Goal: Information Seeking & Learning: Understand process/instructions

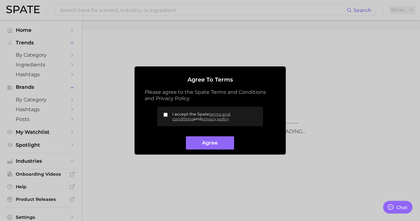
type textarea "x"
click at [166, 115] on input "I accept the Spate terms and conditions and privacy policy" at bounding box center [166, 115] width 4 height 4
checkbox input "true"
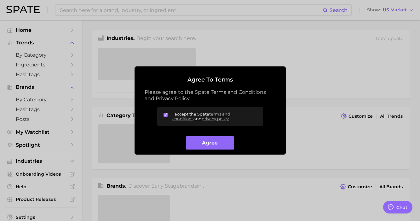
type textarea "x"
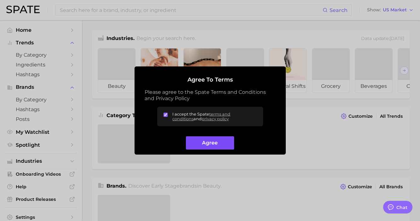
click at [202, 144] on button "Agree" at bounding box center [210, 144] width 48 height 14
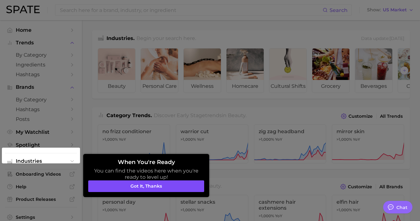
click at [120, 187] on button "Got it, thanks" at bounding box center [146, 187] width 116 height 12
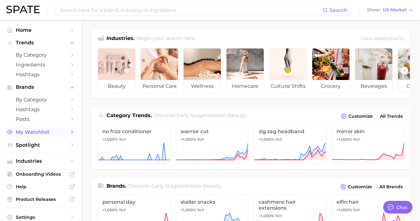
click at [70, 132] on icon "Sidebar" at bounding box center [72, 132] width 6 height 6
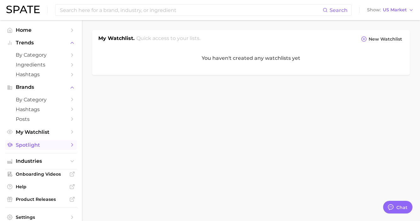
click at [56, 147] on span "Spotlight" at bounding box center [41, 145] width 50 height 6
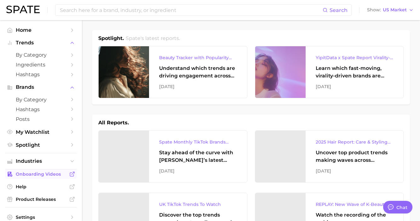
click at [35, 174] on span "Onboarding Videos" at bounding box center [41, 175] width 50 height 6
